Goal: Task Accomplishment & Management: Complete application form

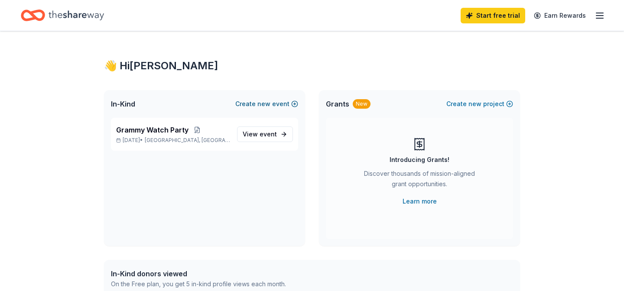
click at [273, 101] on button "Create new event" at bounding box center [266, 104] width 63 height 10
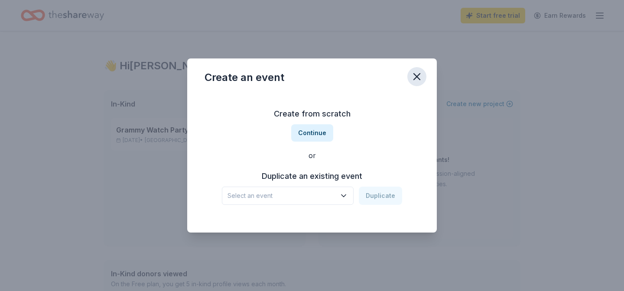
click at [414, 79] on icon "button" at bounding box center [417, 77] width 6 height 6
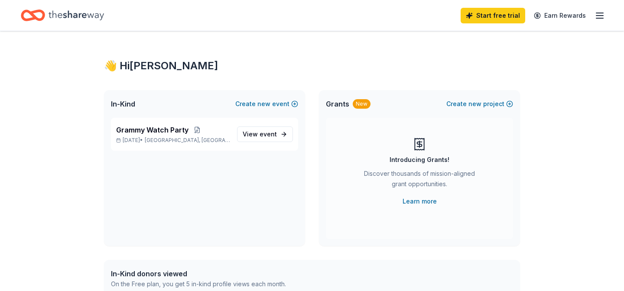
scroll to position [70, 0]
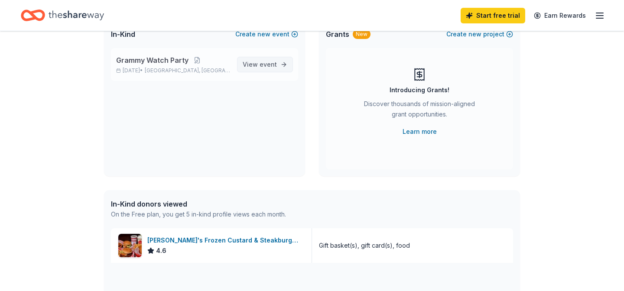
click at [259, 58] on link "View event" at bounding box center [265, 65] width 56 height 16
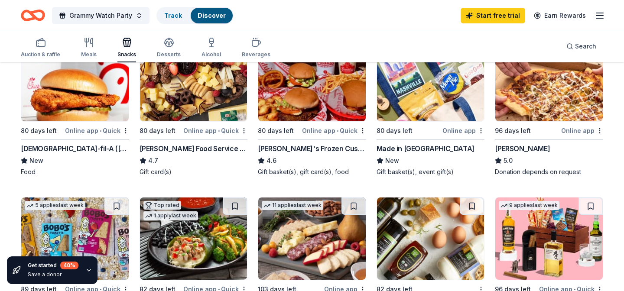
scroll to position [115, 0]
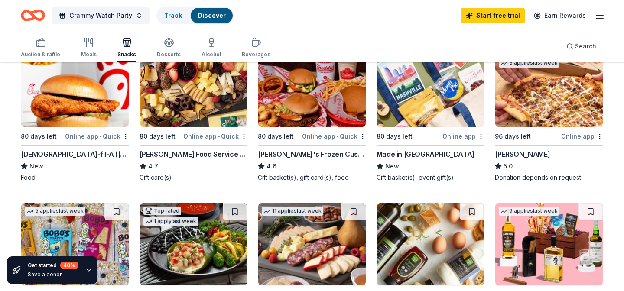
click at [89, 117] on img at bounding box center [75, 86] width 108 height 82
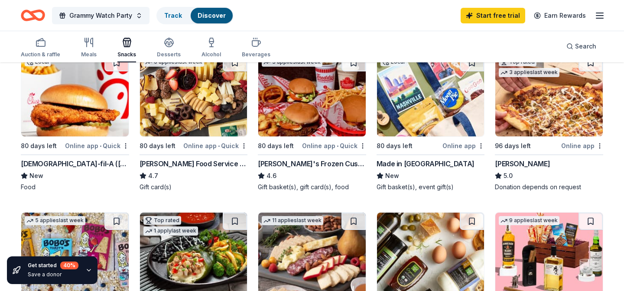
scroll to position [0, 0]
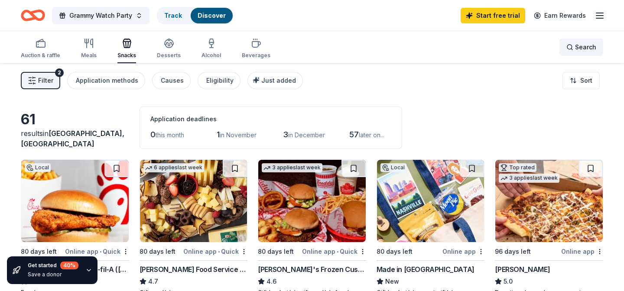
click at [583, 47] on span "Search" at bounding box center [585, 47] width 21 height 10
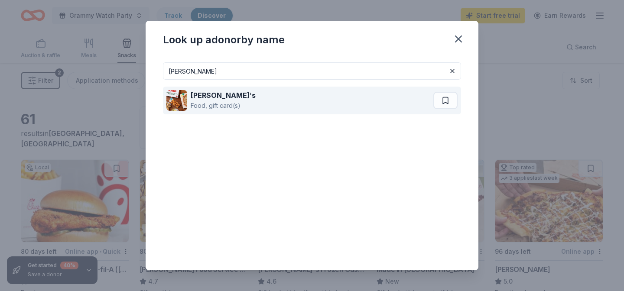
type input "papa johns"
click at [247, 95] on div "Papa John ' s Food, gift card(s)" at bounding box center [299, 101] width 267 height 28
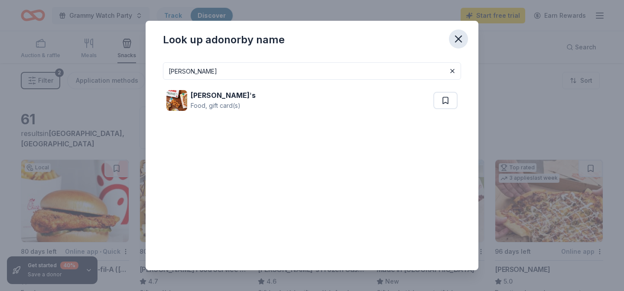
click at [455, 34] on icon "button" at bounding box center [459, 39] width 12 height 12
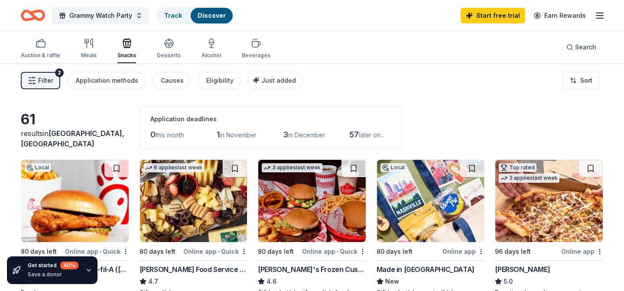
click at [600, 16] on icon "button" at bounding box center [600, 15] width 10 height 10
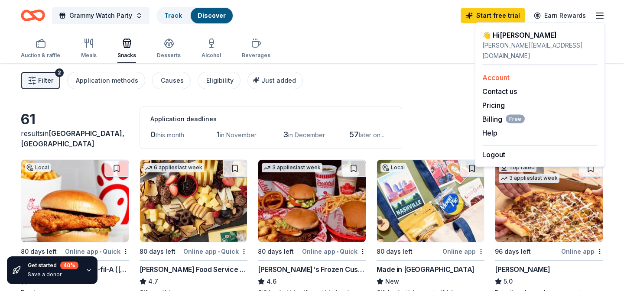
click at [508, 73] on link "Account" at bounding box center [495, 77] width 27 height 9
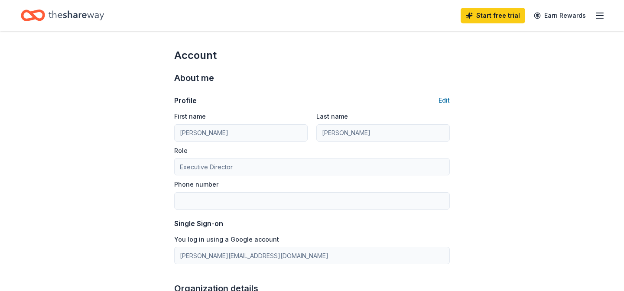
click at [27, 8] on icon "Home" at bounding box center [33, 15] width 24 height 20
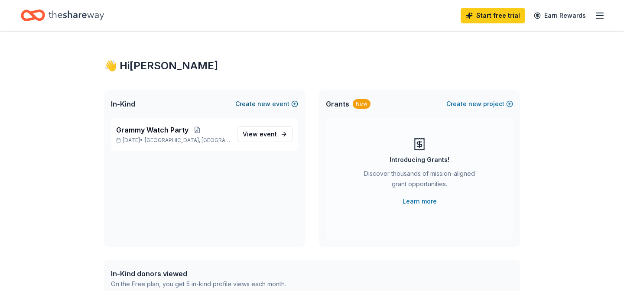
click at [277, 107] on button "Create new event" at bounding box center [266, 104] width 63 height 10
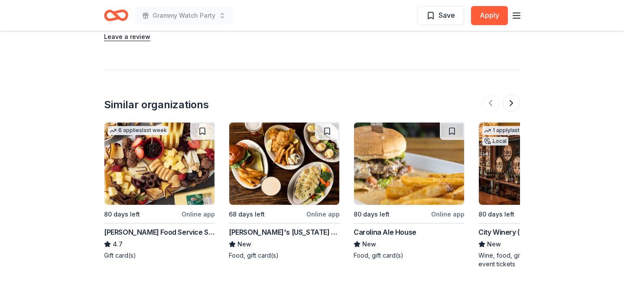
scroll to position [574, 0]
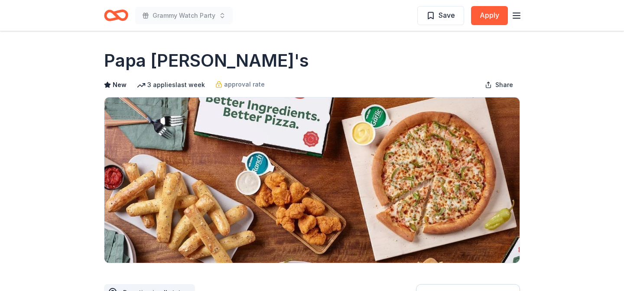
click at [519, 18] on line "button" at bounding box center [516, 18] width 7 height 0
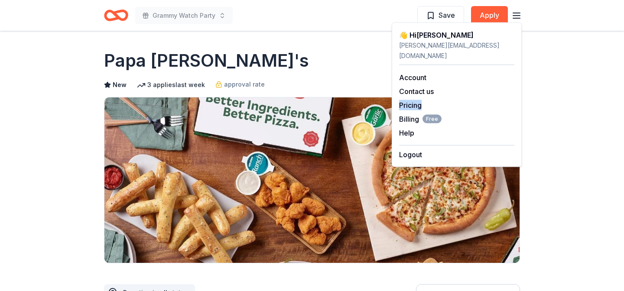
click at [278, 67] on div "Papa John's" at bounding box center [312, 61] width 416 height 24
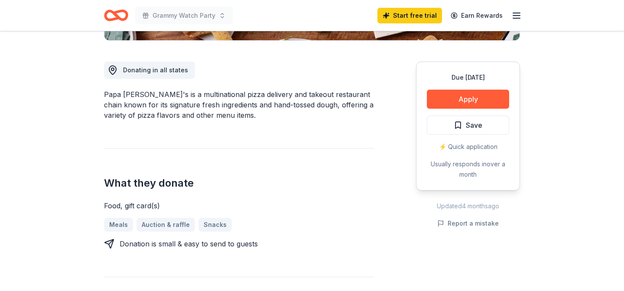
scroll to position [221, 0]
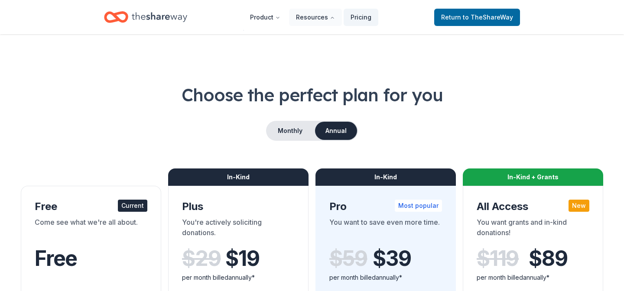
click at [291, 122] on button "Monthly" at bounding box center [290, 131] width 46 height 18
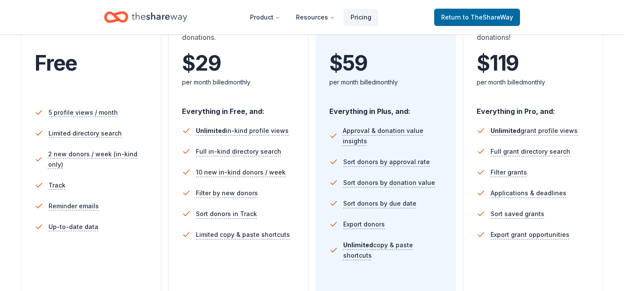
scroll to position [205, 0]
